Goal: Information Seeking & Learning: Learn about a topic

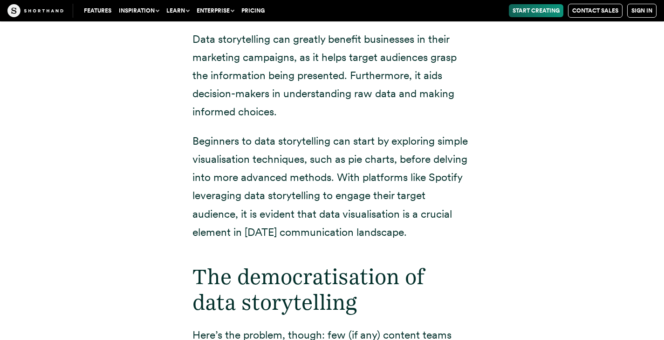
scroll to position [1374, 0]
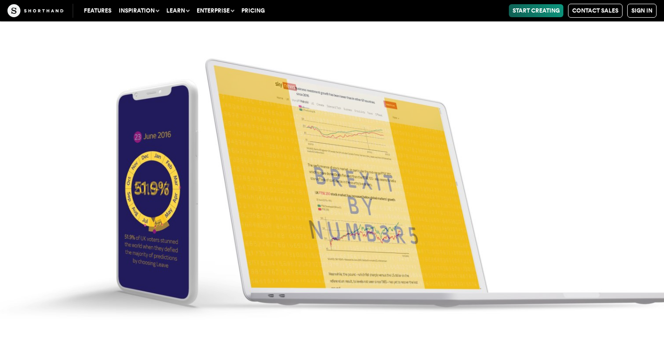
scroll to position [3926, 0]
click at [375, 224] on img at bounding box center [332, 170] width 664 height 340
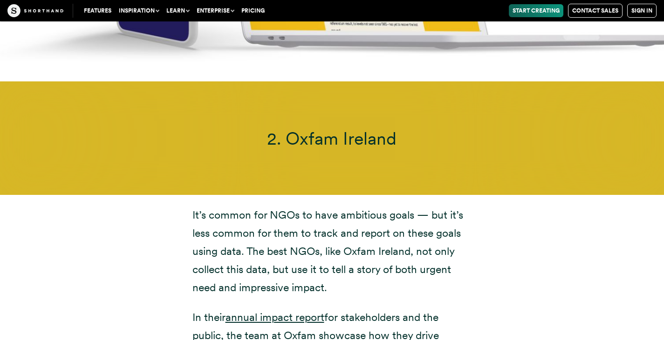
scroll to position [4410, 0]
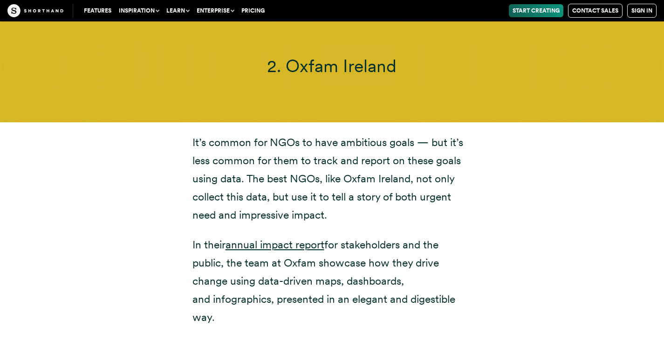
click at [375, 236] on p "In their annual impact report for stakeholders and the public, the team at Oxfa…" at bounding box center [331, 281] width 279 height 91
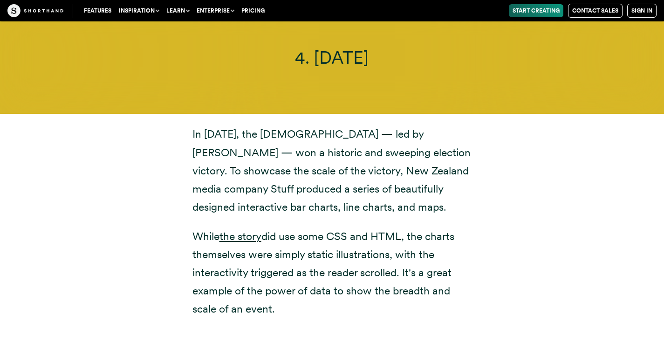
scroll to position [6490, 0]
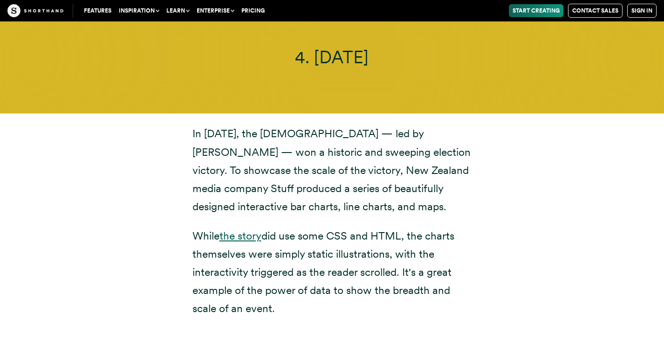
click at [240, 230] on link "the story" at bounding box center [240, 236] width 42 height 13
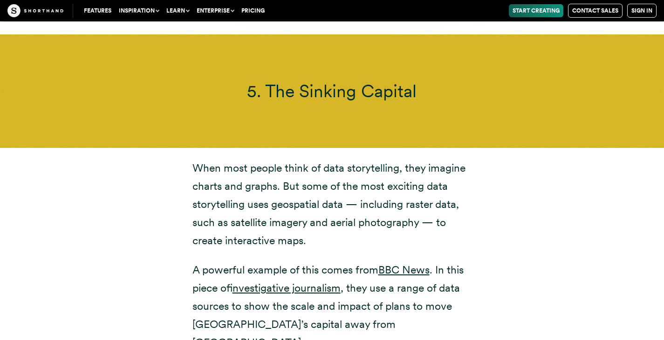
scroll to position [7529, 0]
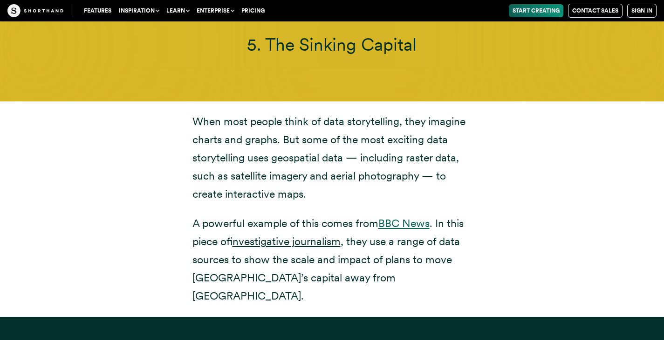
click at [400, 217] on link "BBC News" at bounding box center [403, 223] width 51 height 13
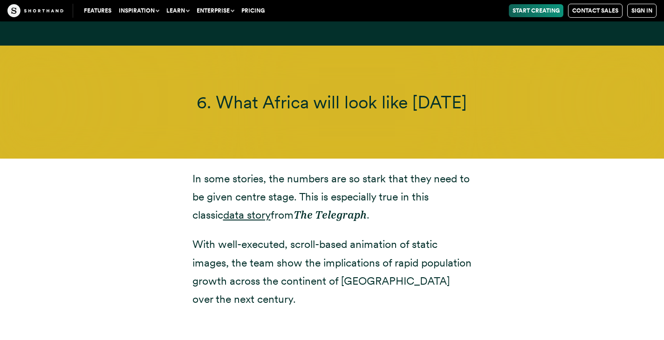
scroll to position [8159, 0]
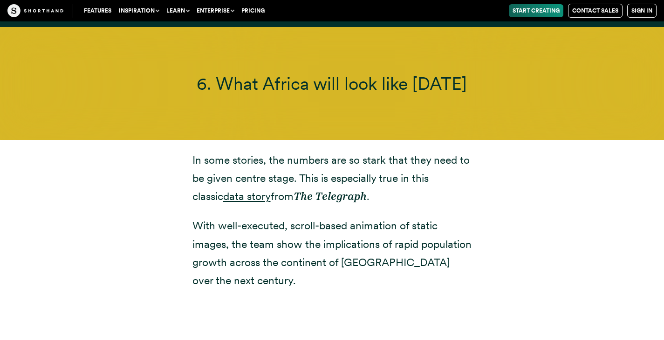
click at [212, 151] on p "In some stories, the numbers are so [PERSON_NAME] that they need to be given ce…" at bounding box center [331, 178] width 279 height 54
click at [223, 190] on link "data story" at bounding box center [246, 196] width 47 height 13
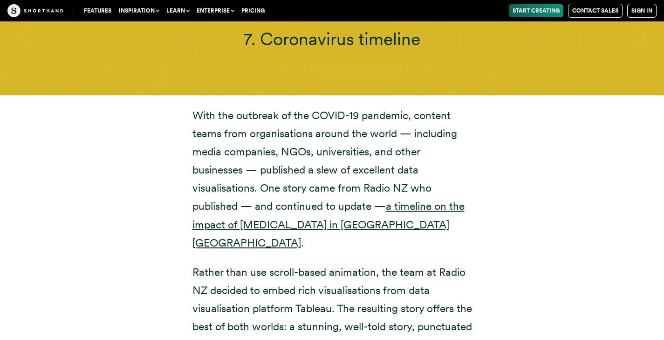
scroll to position [9175, 0]
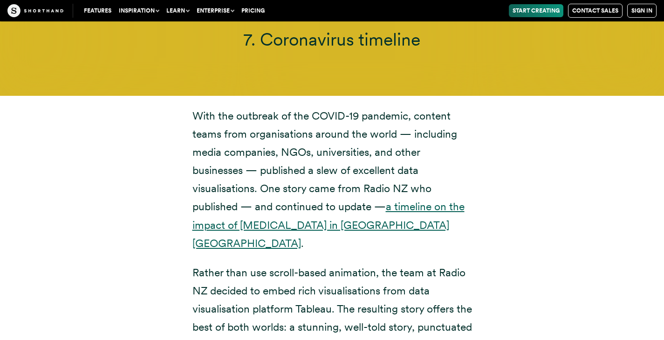
drag, startPoint x: 340, startPoint y: 177, endPoint x: 334, endPoint y: 174, distance: 6.7
click at [334, 174] on p "With the outbreak of the [MEDICAL_DATA] pandemic, content teams from organisati…" at bounding box center [331, 180] width 279 height 146
click at [334, 200] on link "a timeline on the impact of [MEDICAL_DATA] in [GEOGRAPHIC_DATA] [GEOGRAPHIC_DAT…" at bounding box center [328, 224] width 272 height 49
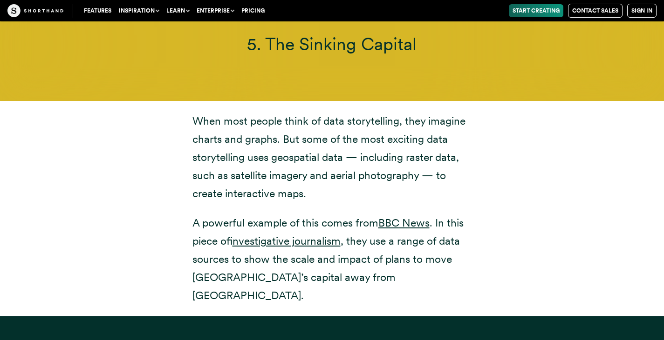
scroll to position [7529, 0]
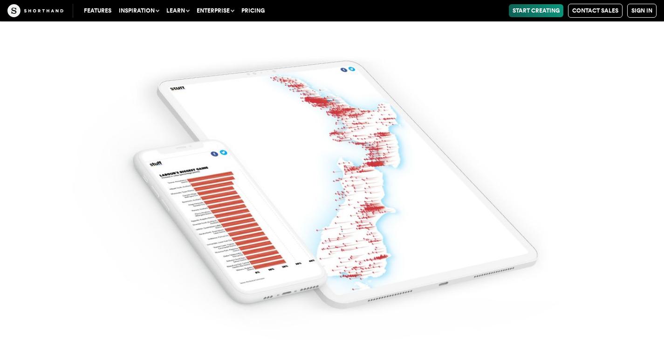
drag, startPoint x: 269, startPoint y: 65, endPoint x: 288, endPoint y: -56, distance: 123.0
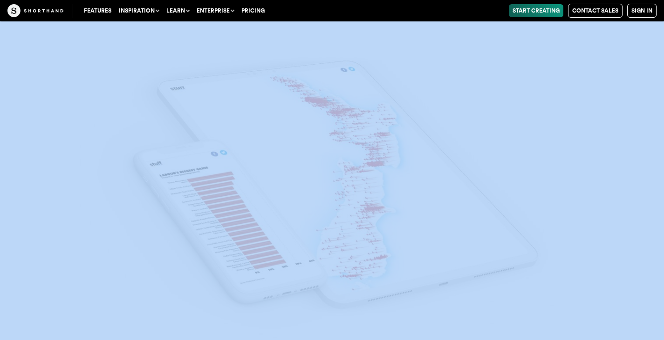
scroll to position [6986, 0]
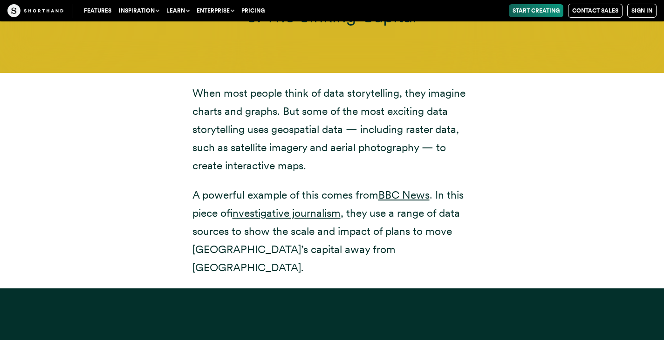
click at [128, 151] on div "When most people think of data storytelling, they imagine charts and graphs. Bu…" at bounding box center [331, 181] width 633 height 216
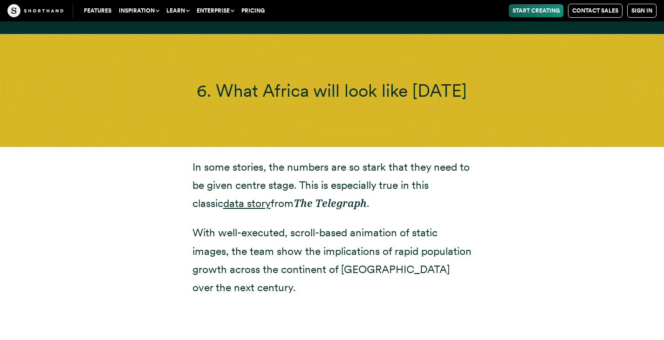
scroll to position [8151, 0]
